Goal: Unclear

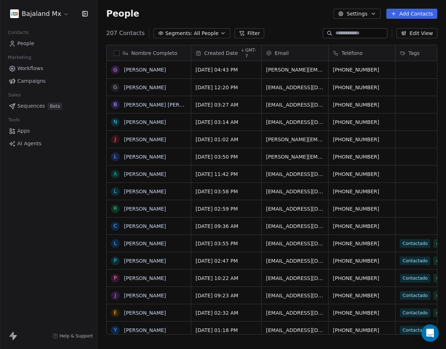
scroll to position [302, 343]
